Goal: Task Accomplishment & Management: Manage account settings

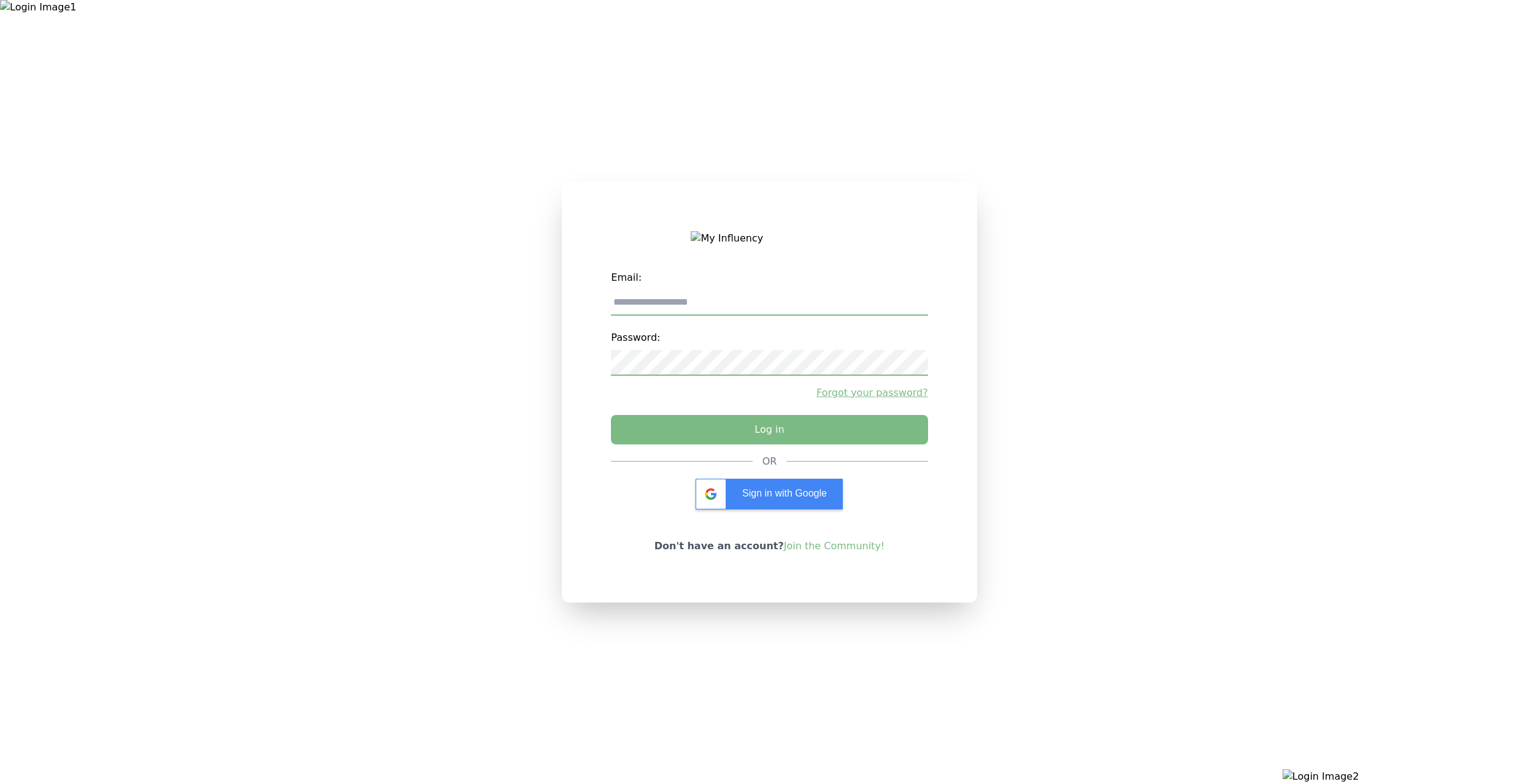
click at [754, 290] on label "Email:" at bounding box center [770, 277] width 317 height 25
click at [755, 309] on input "email" at bounding box center [770, 303] width 317 height 26
type input "**********"
click at [743, 431] on button "Log in" at bounding box center [769, 426] width 332 height 31
click at [811, 507] on div "Sign in with Google" at bounding box center [769, 494] width 147 height 31
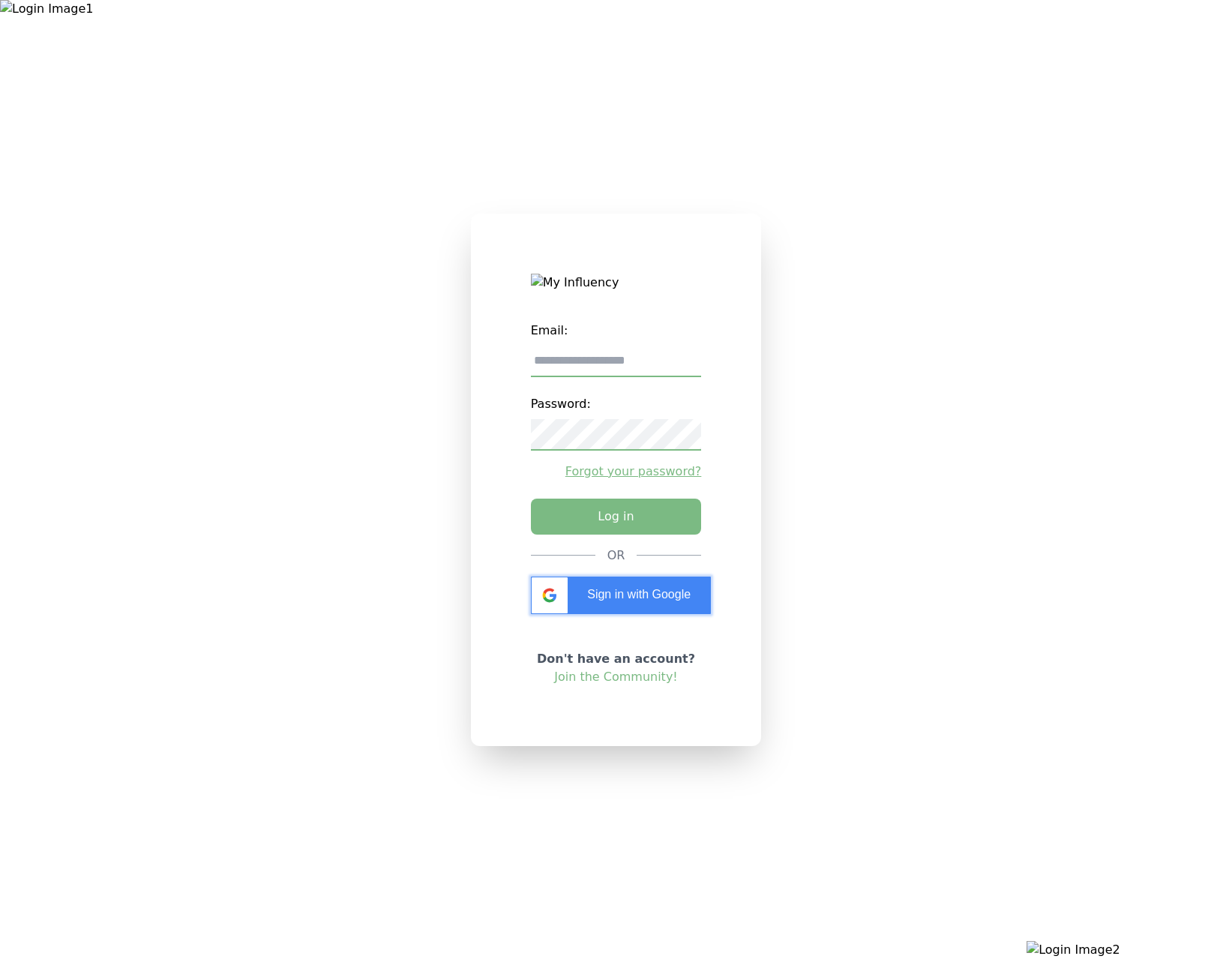
click at [631, 598] on span "Sign in with Google" at bounding box center [639, 594] width 103 height 13
click at [669, 521] on button "Log in" at bounding box center [616, 512] width 179 height 37
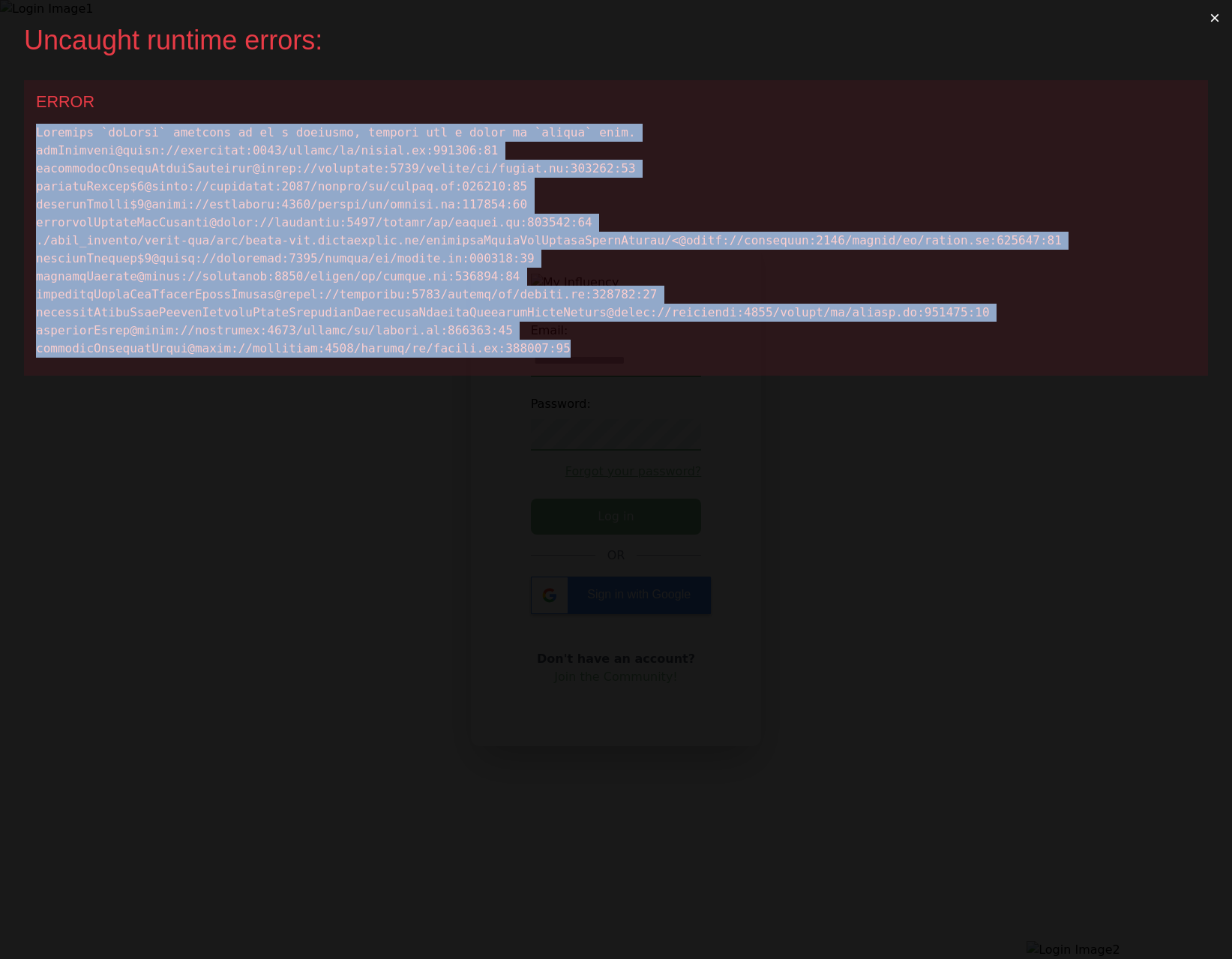
drag, startPoint x: 616, startPoint y: 358, endPoint x: 16, endPoint y: 135, distance: 640.1
click at [16, 135] on div "Uncaught runtime errors: × ERROR" at bounding box center [616, 479] width 1232 height 959
copy div "Expected `onClick` listener to be a function, instead got a value of `string` t…"
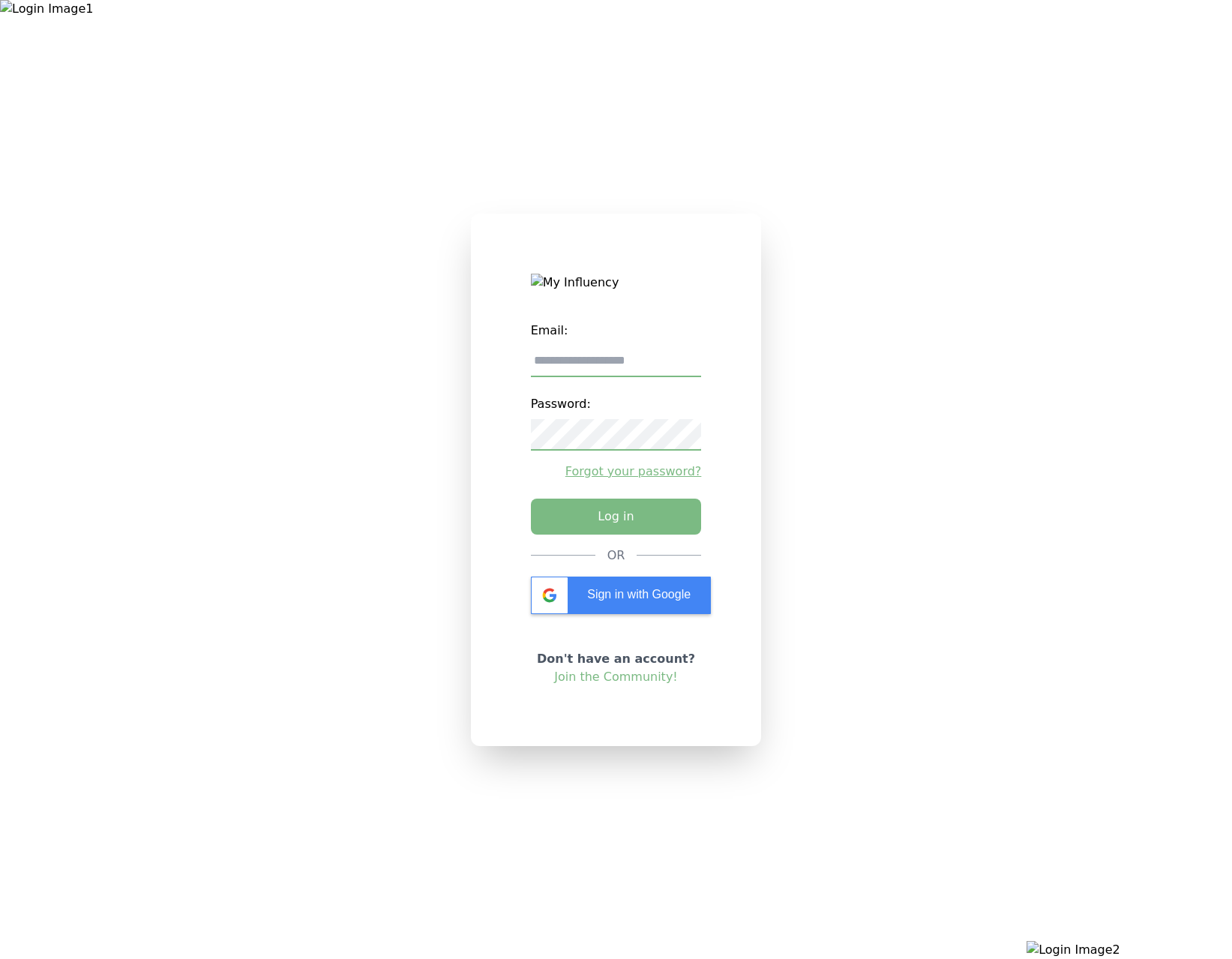
click at [628, 370] on input "email" at bounding box center [616, 361] width 171 height 31
type input "**********"
click at [600, 520] on button "Log in" at bounding box center [616, 512] width 179 height 37
